Goal: Task Accomplishment & Management: Complete application form

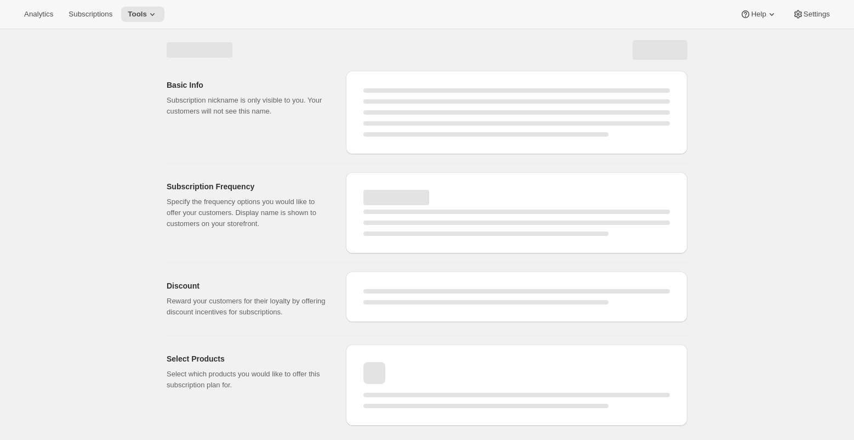
select select "WEEK"
select select "MONTH"
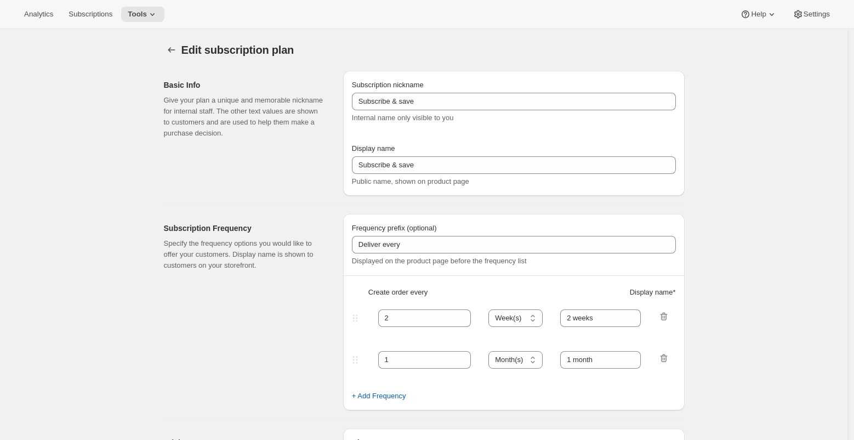
type input "Dozen Club"
type input "Fox Creek Club"
type input "3"
select select "MONTH"
type input "3 months"
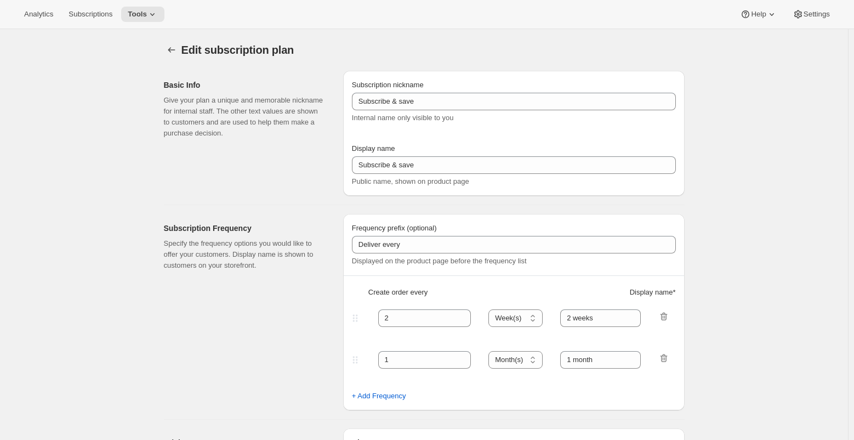
type input "4"
type input "4 months"
type input "20"
checkbox input "true"
select select "MONTH"
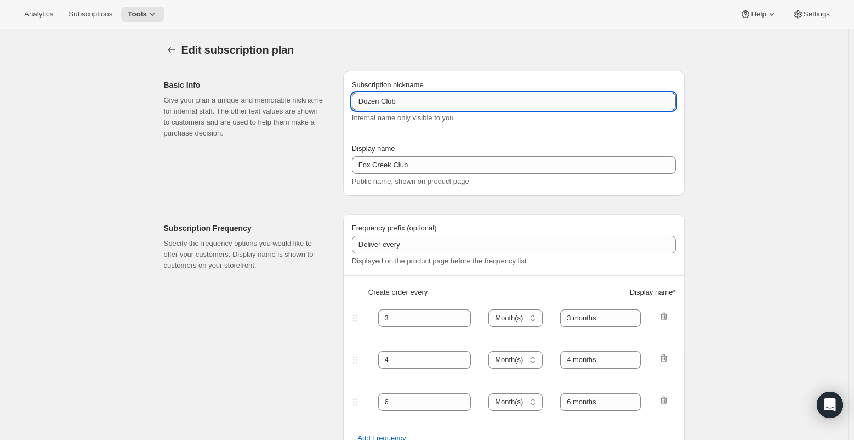
click at [361, 104] on input "Dozen Club" at bounding box center [514, 102] width 324 height 18
type input "Fixed Dozen Club"
drag, startPoint x: 335, startPoint y: 153, endPoint x: 322, endPoint y: 153, distance: 12.6
click at [322, 153] on div "Basic Info Give your plan a unique and memorable nickname for internal staff. T…" at bounding box center [419, 129] width 529 height 134
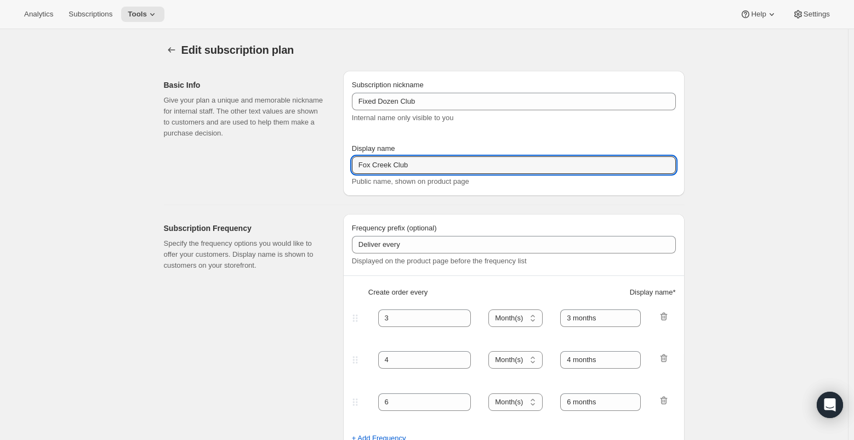
drag, startPoint x: 390, startPoint y: 165, endPoint x: 335, endPoint y: 176, distance: 56.0
click at [335, 176] on div "Basic Info Give your plan a unique and memorable nickname for internal staff. T…" at bounding box center [419, 129] width 529 height 134
click at [435, 158] on input "Circle Club" at bounding box center [514, 165] width 324 height 18
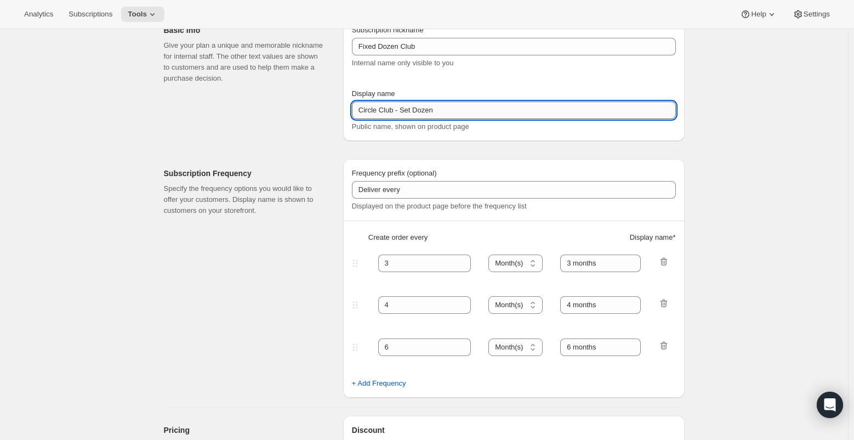
click at [406, 111] on input "Circle Club - Set Dozen" at bounding box center [514, 110] width 324 height 18
click at [402, 112] on input "Circle Club - Dozen" at bounding box center [514, 110] width 324 height 18
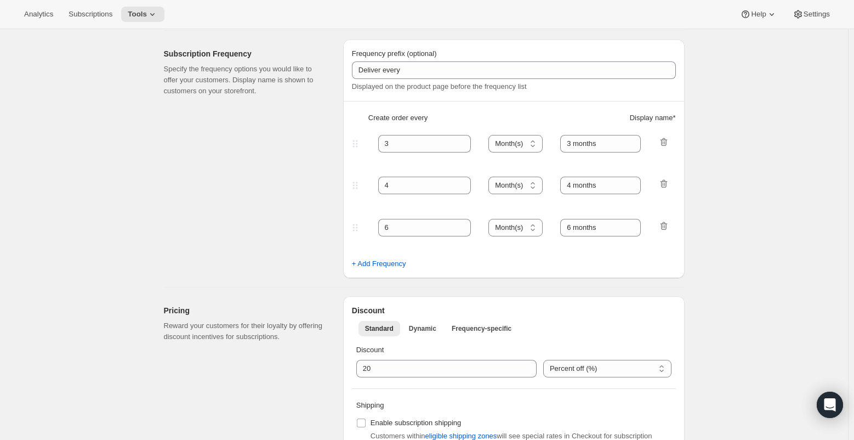
scroll to position [219, 0]
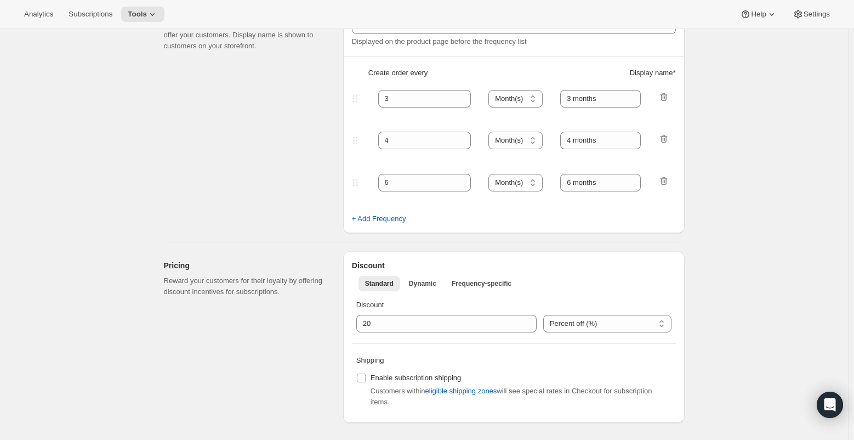
type input "Circle Club - Set Dozen"
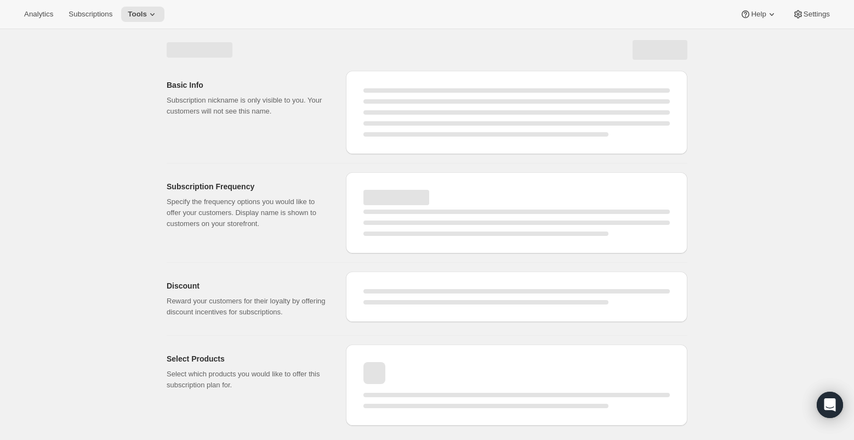
select select "MONTH"
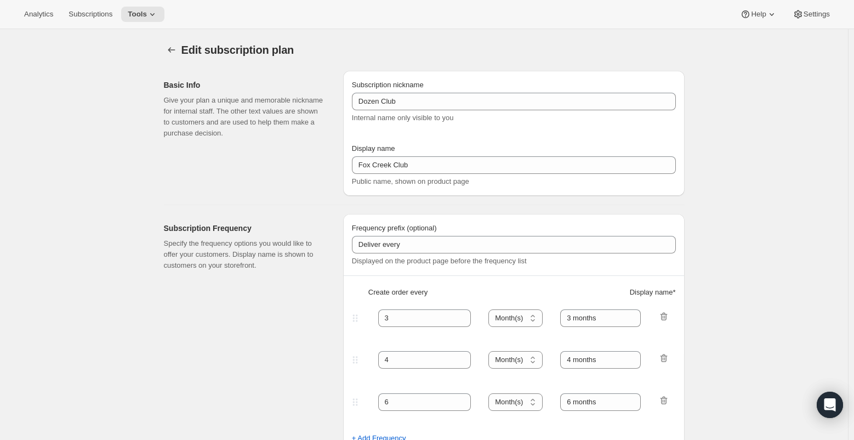
type input "Fixed Dozen Club"
type input "Circle Club - Set Dozen"
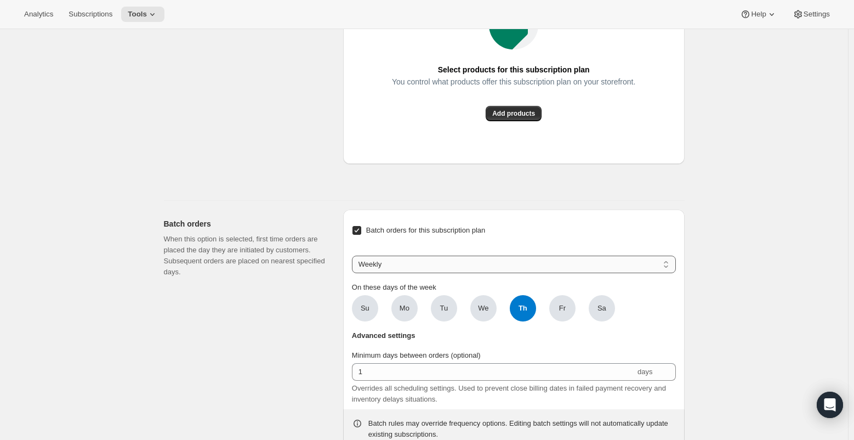
scroll to position [877, 0]
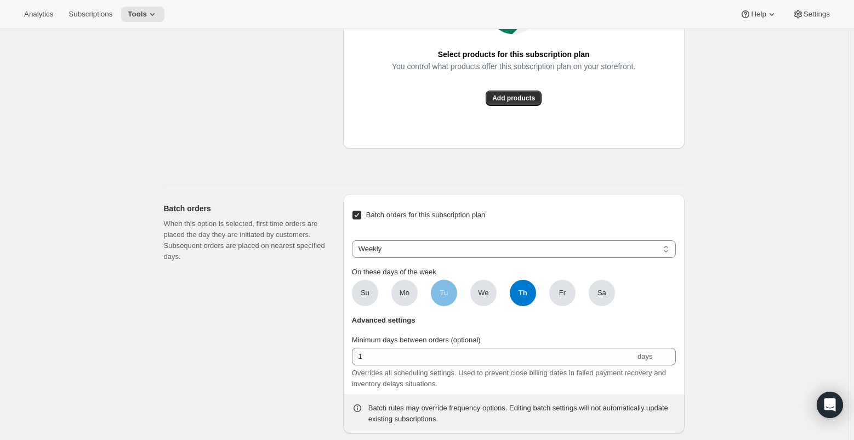
click at [443, 293] on span "Tu" at bounding box center [444, 292] width 8 height 11
click at [0, 0] on input "Tu" at bounding box center [0, 0] width 0 height 0
click at [539, 291] on ul "Su Mo Tu Tu We Th Th Fr Sa" at bounding box center [483, 293] width 263 height 26
click at [518, 297] on span "Th" at bounding box center [523, 293] width 26 height 26
click input "Th" at bounding box center [0, 0] width 0 height 0
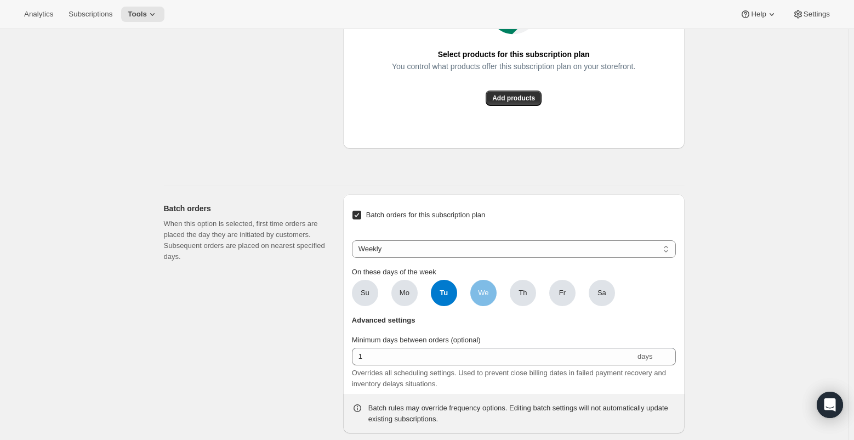
click at [486, 288] on span "We" at bounding box center [483, 292] width 10 height 11
click at [0, 0] on input "We" at bounding box center [0, 0] width 0 height 0
click at [521, 298] on span "Th" at bounding box center [522, 292] width 8 height 11
click at [0, 0] on input "Th" at bounding box center [0, 0] width 0 height 0
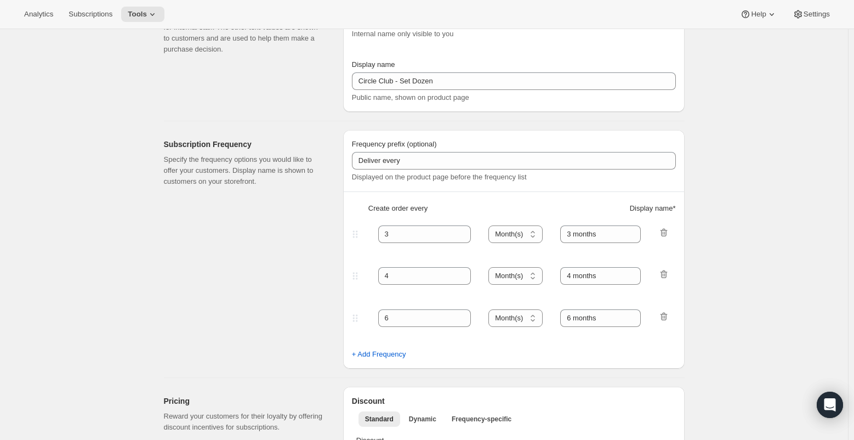
scroll to position [0, 0]
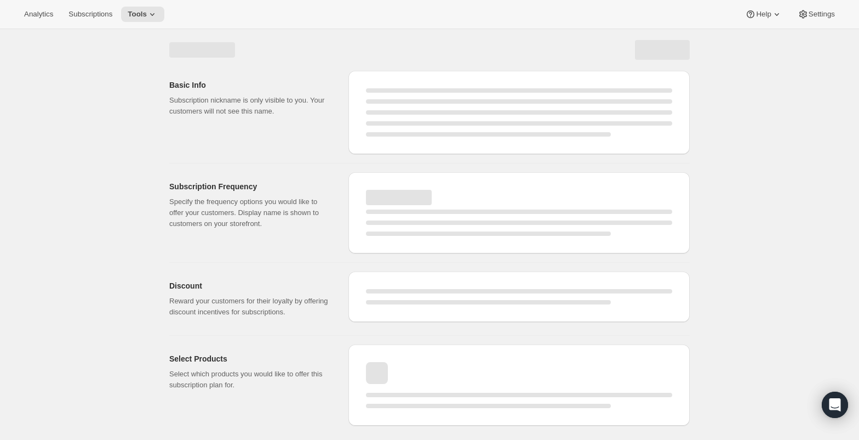
select select "MONTH"
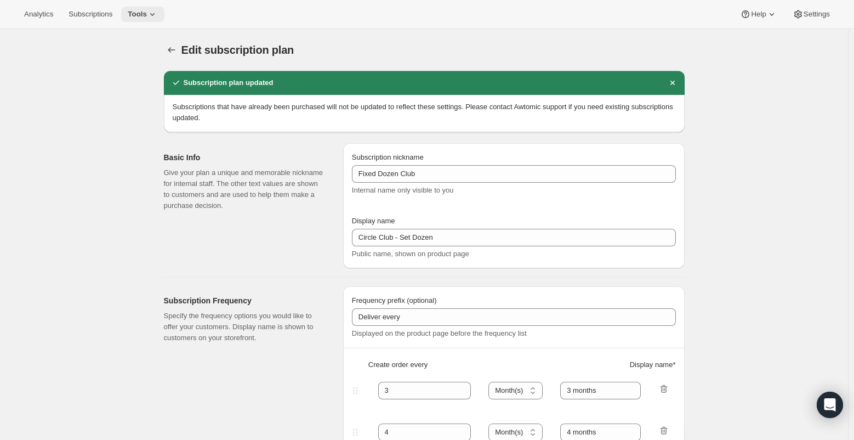
click at [152, 10] on icon at bounding box center [152, 14] width 11 height 11
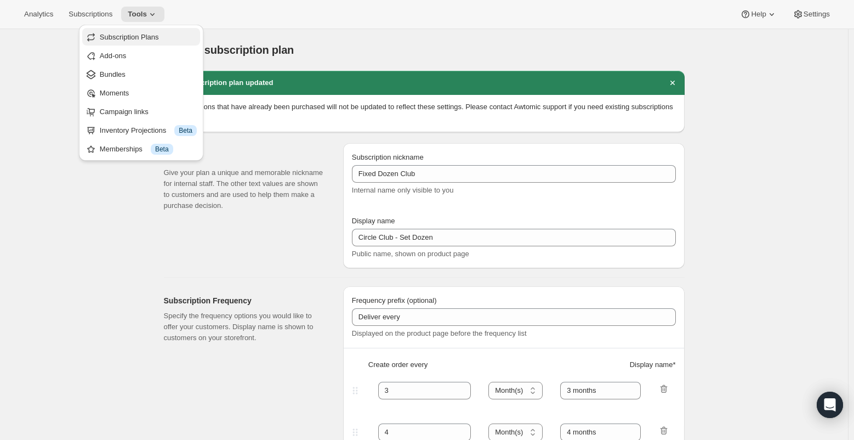
click at [136, 38] on span "Subscription Plans" at bounding box center [129, 37] width 59 height 8
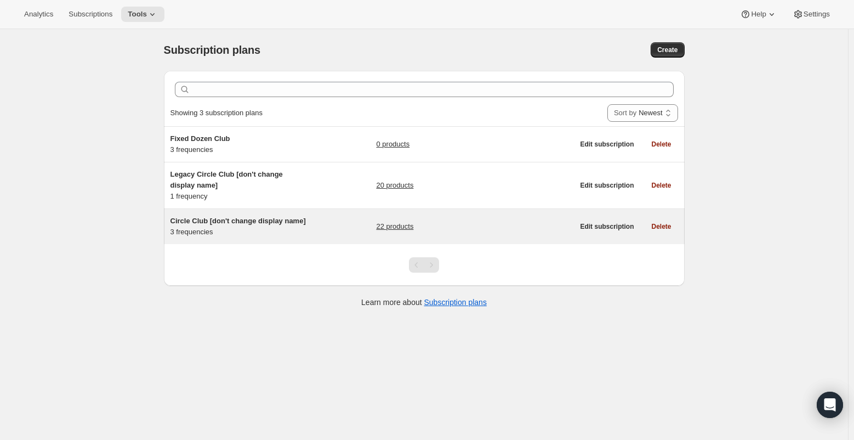
click at [199, 223] on span "Circle Club [don't change display name]" at bounding box center [237, 220] width 135 height 8
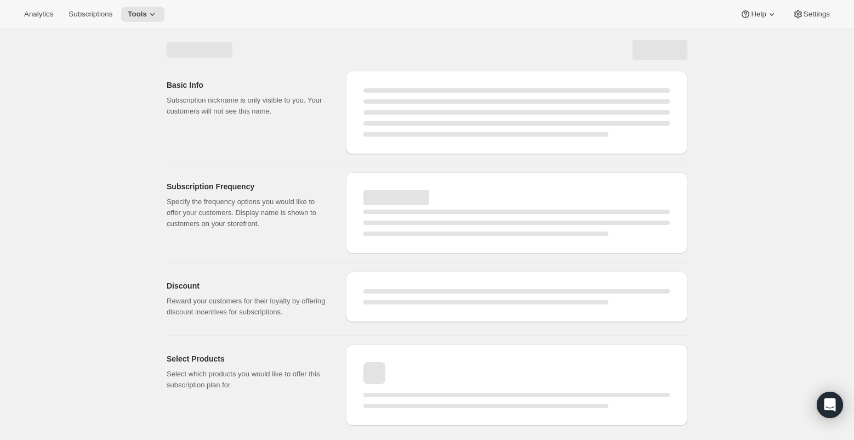
select select "WEEK"
select select "MONTH"
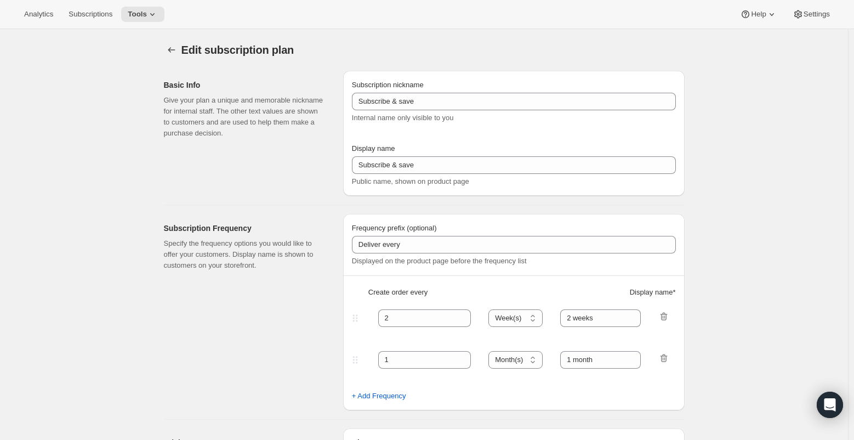
type input "Circle Club [don't change display name]"
type input "Fox Creek Circle Club"
type input "3"
select select "MONTH"
type input "3 months"
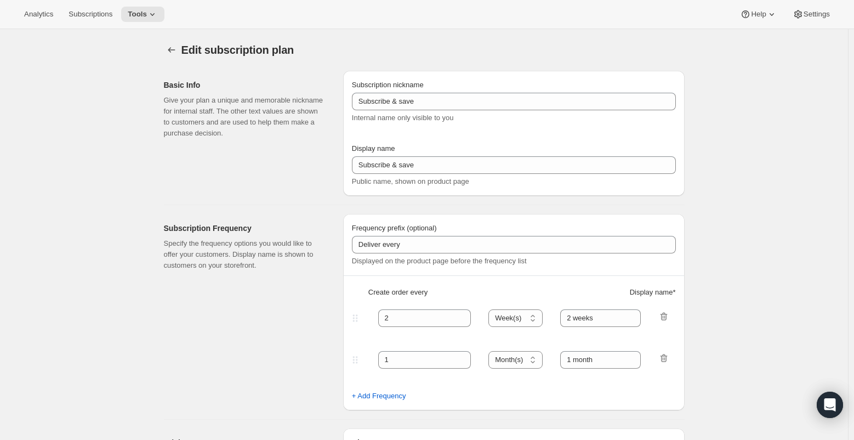
type input "4"
type input "4 months"
checkbox input "true"
select select "MONTH"
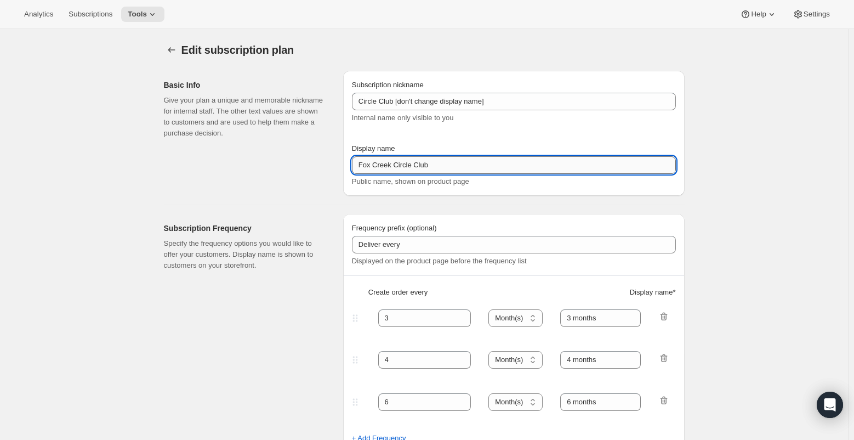
click at [454, 167] on input "Fox Creek Circle Club" at bounding box center [514, 165] width 324 height 18
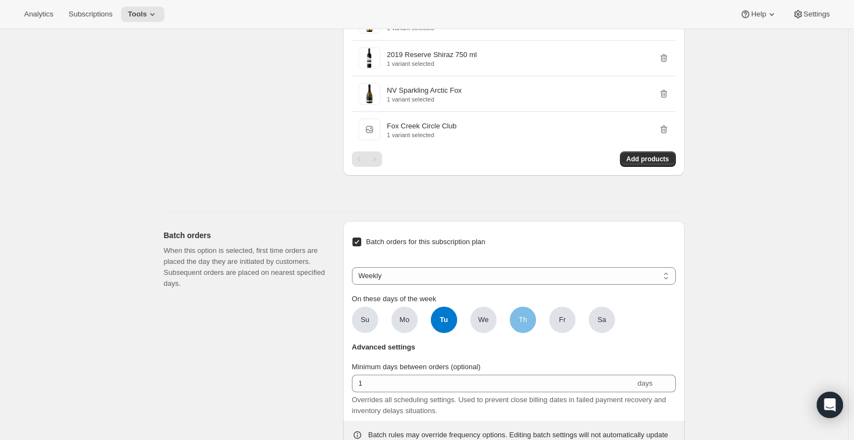
scroll to position [1480, 0]
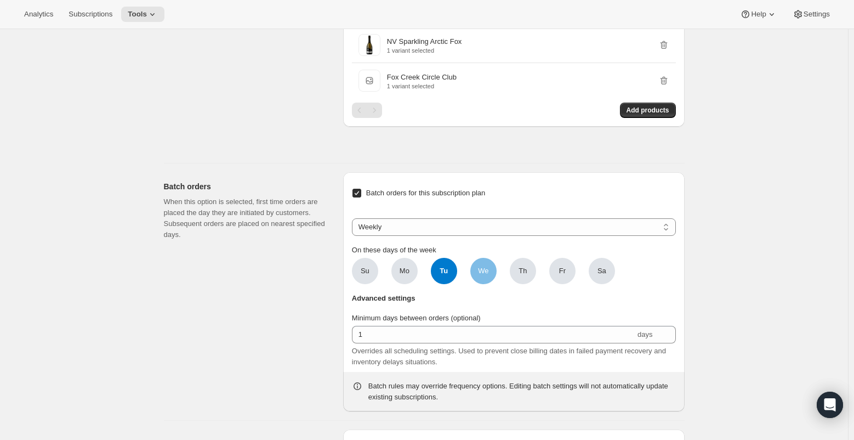
click at [488, 270] on span "We" at bounding box center [483, 270] width 10 height 11
click at [0, 0] on input "We" at bounding box center [0, 0] width 0 height 0
click at [525, 269] on span "Th" at bounding box center [522, 270] width 8 height 11
click at [0, 0] on input "Th" at bounding box center [0, 0] width 0 height 0
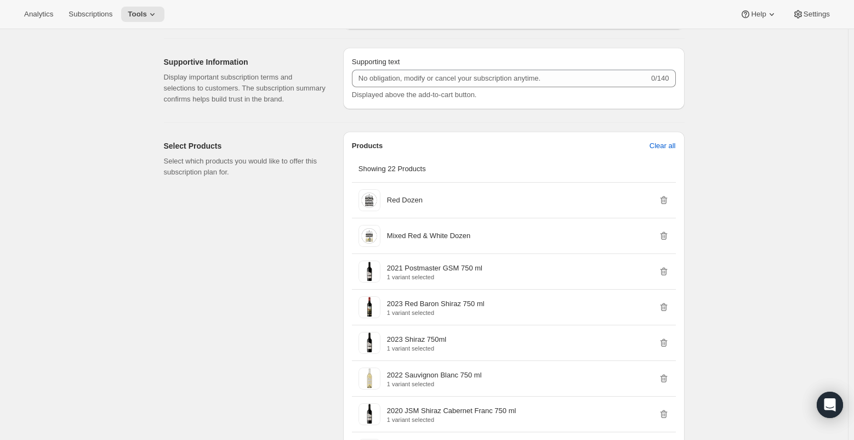
scroll to position [603, 0]
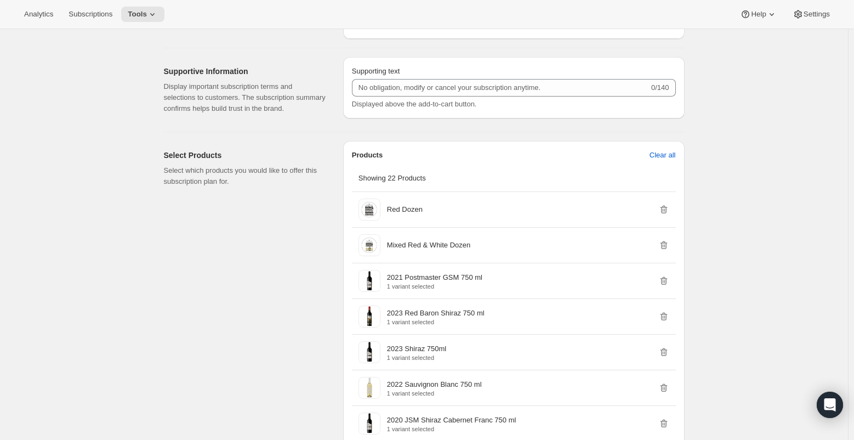
click at [107, 225] on div "Edit subscription plan. This page is ready Edit subscription plan Basic Info Gi…" at bounding box center [424, 438] width 848 height 2025
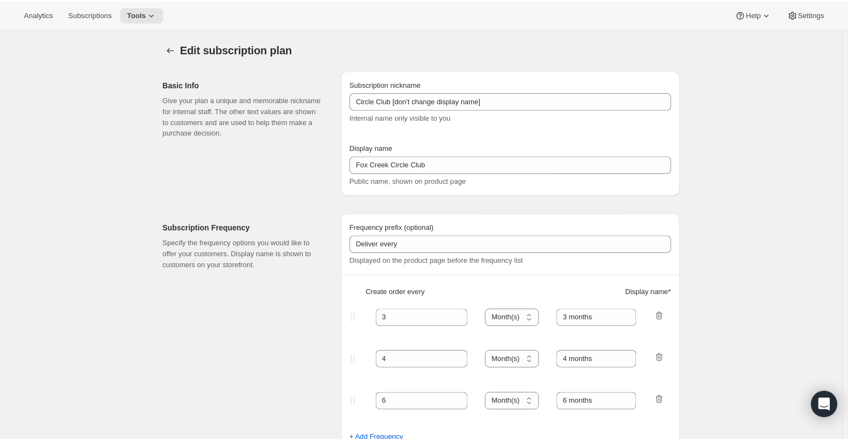
scroll to position [0, 0]
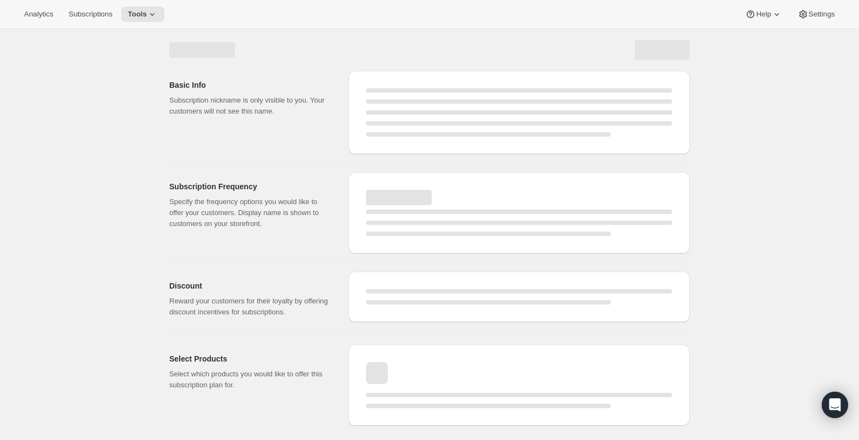
select select "MONTH"
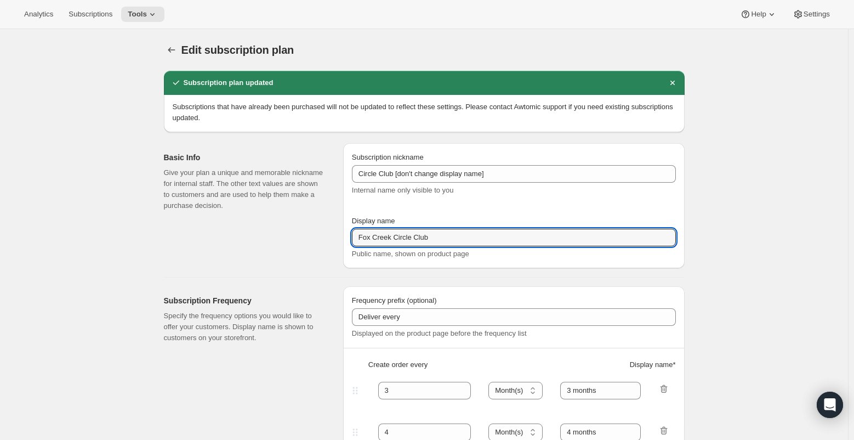
drag, startPoint x: 396, startPoint y: 233, endPoint x: 323, endPoint y: 247, distance: 73.7
click at [323, 247] on div "Basic Info Give your plan a unique and memorable nickname for internal staff. T…" at bounding box center [419, 201] width 529 height 134
type input "Circle Club"
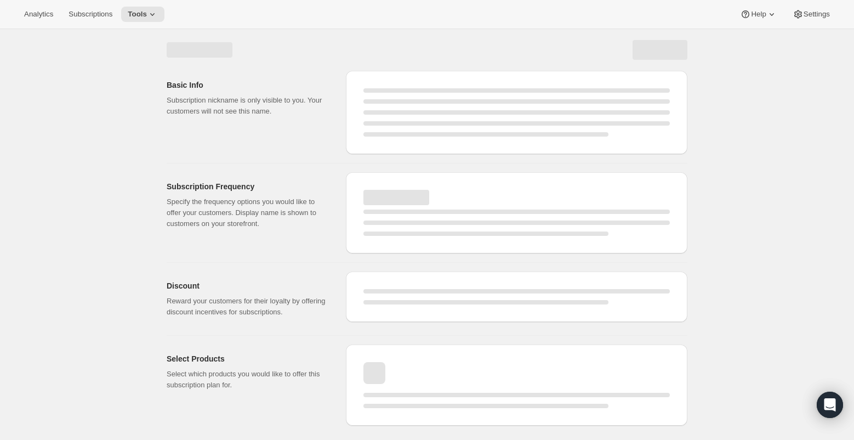
select select "MONTH"
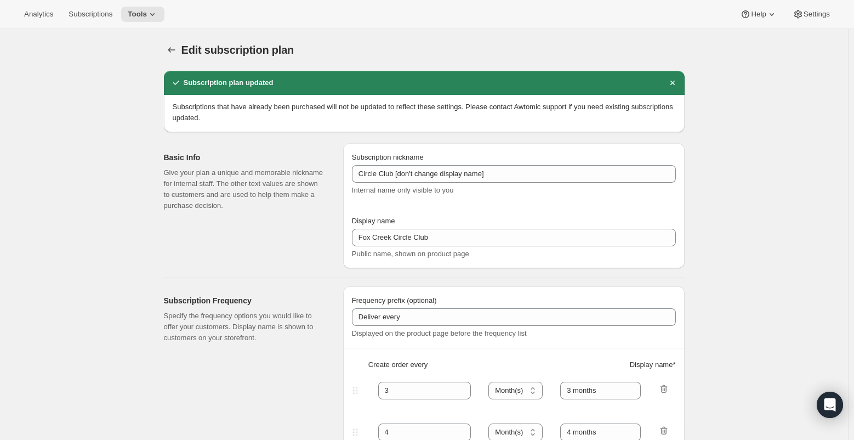
type input "Circle Club"
